Goal: Find specific page/section: Find specific page/section

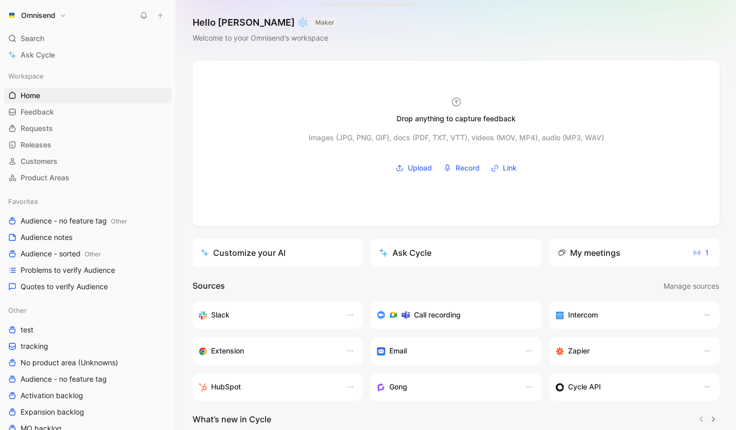
click at [51, 17] on h1 "Omnisend" at bounding box center [38, 15] width 34 height 9
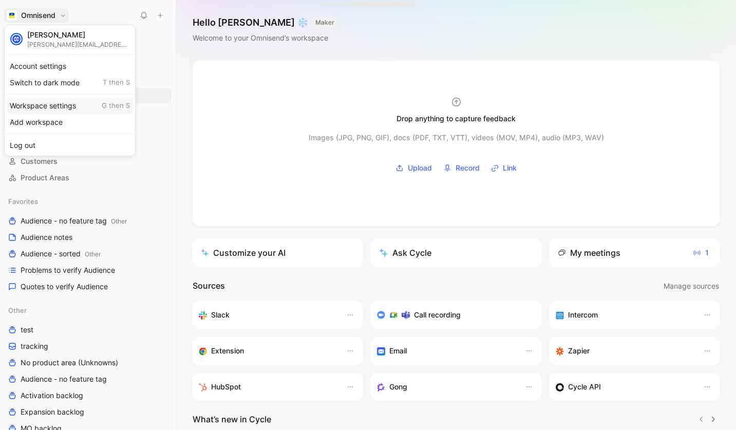
click at [62, 107] on div "Workspace settings G then S" at bounding box center [70, 106] width 126 height 16
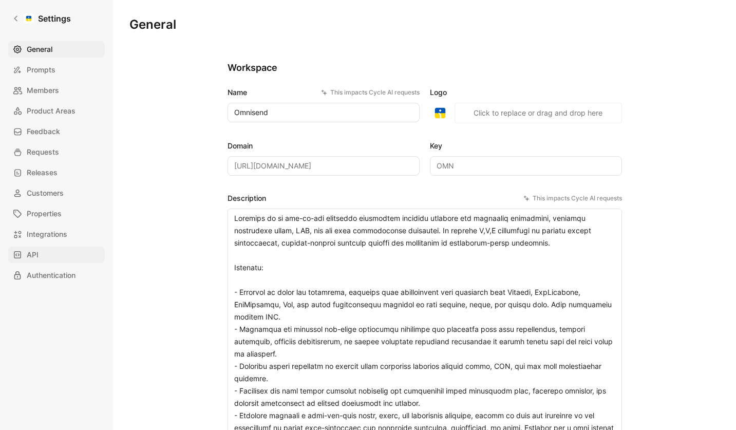
click at [51, 251] on link "API" at bounding box center [56, 254] width 97 height 16
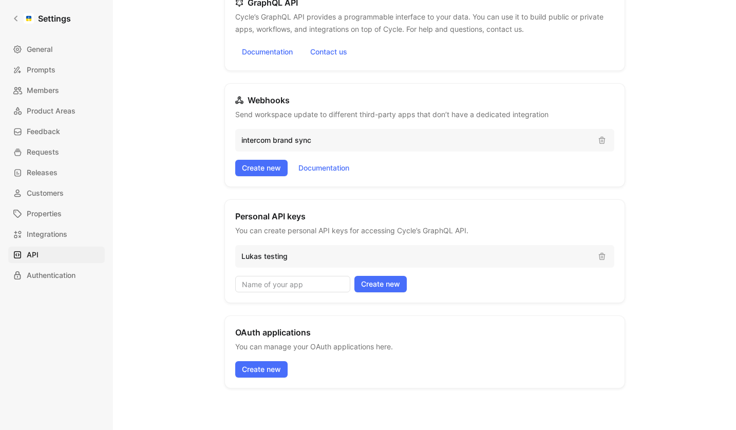
scroll to position [75, 0]
click at [415, 252] on p "Lukas testing" at bounding box center [415, 255] width 348 height 12
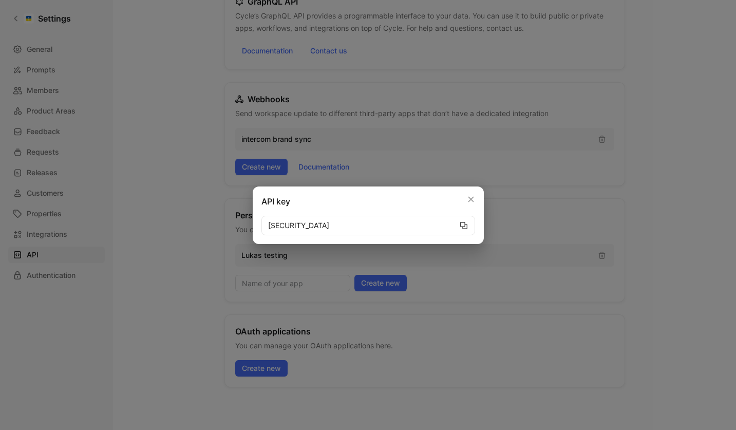
click at [464, 225] on icon "button" at bounding box center [463, 225] width 8 height 8
click at [470, 201] on icon "button" at bounding box center [470, 199] width 7 height 7
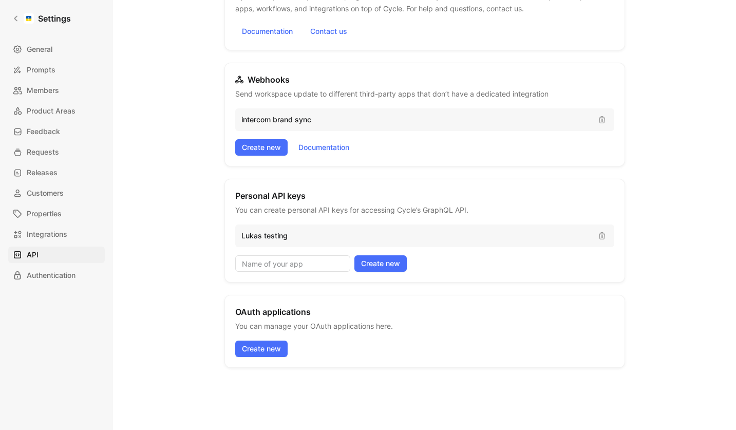
scroll to position [0, 0]
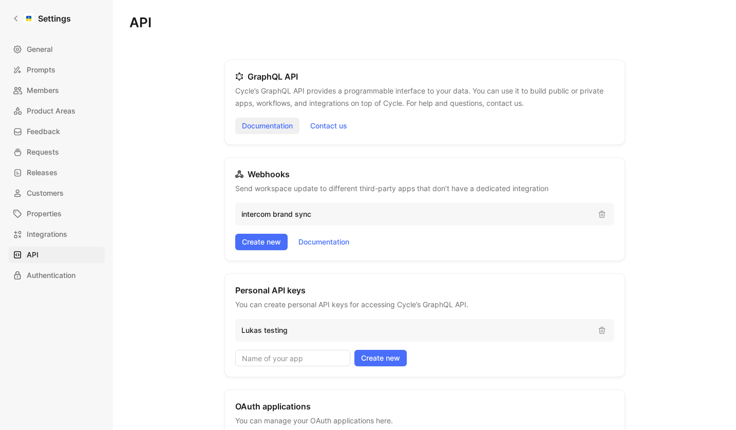
click at [264, 124] on link "Documentation" at bounding box center [267, 126] width 64 height 16
